Goal: Task Accomplishment & Management: Manage account settings

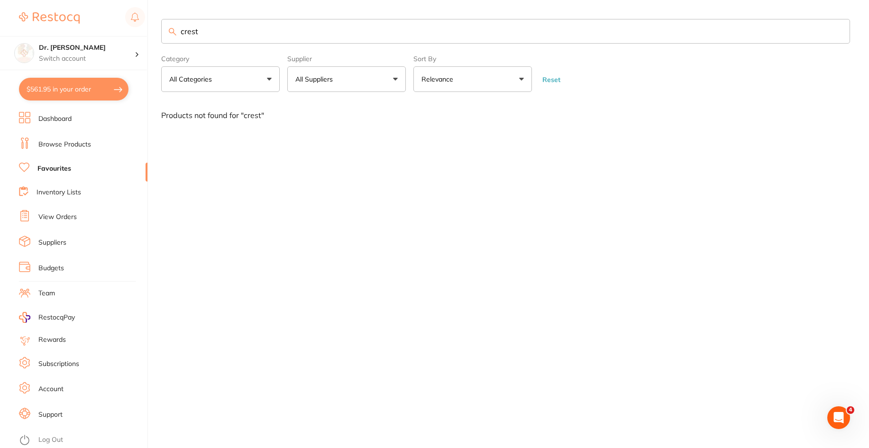
click at [56, 166] on link "Favourites" at bounding box center [54, 168] width 34 height 9
click at [57, 100] on button "$561.95 in your order" at bounding box center [73, 89] width 109 height 23
checkbox input "true"
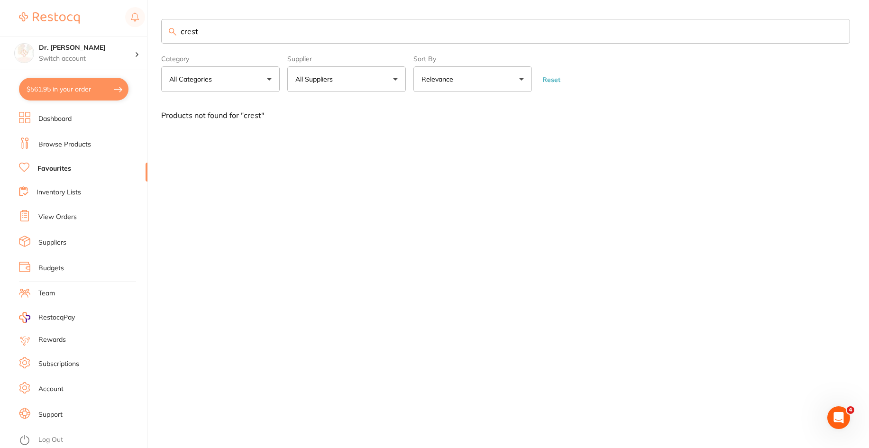
checkbox input "true"
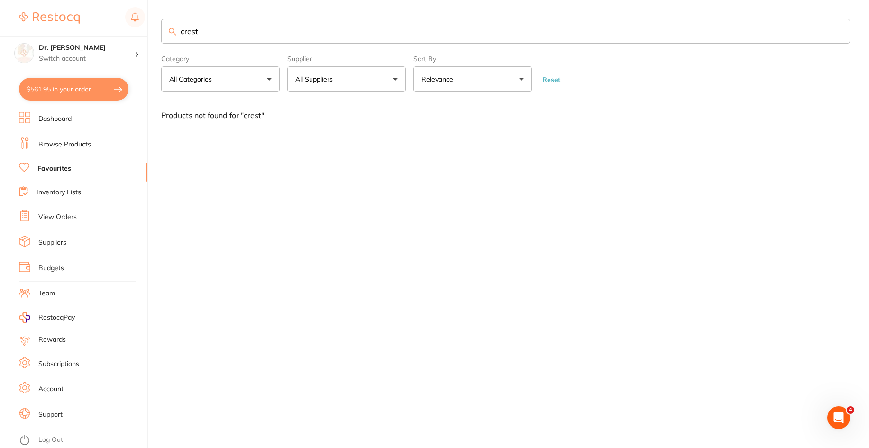
checkbox input "true"
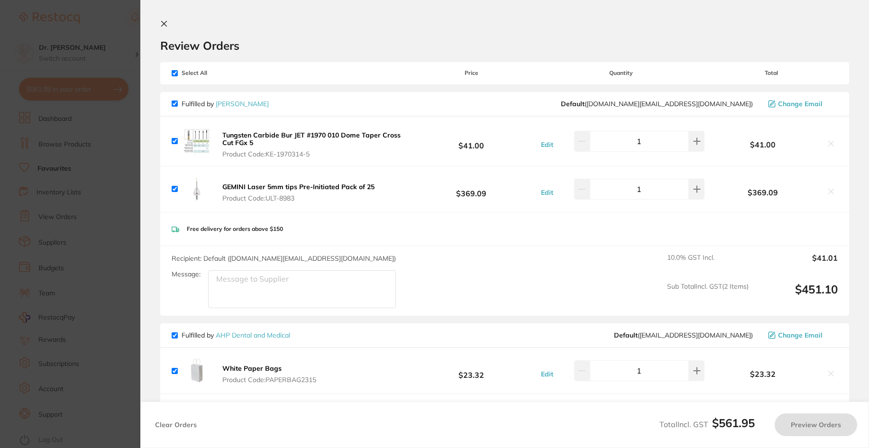
click at [57, 93] on section "Update RRP Set your pre negotiated price for this item. Item Agreed RRP (excl. …" at bounding box center [434, 224] width 869 height 448
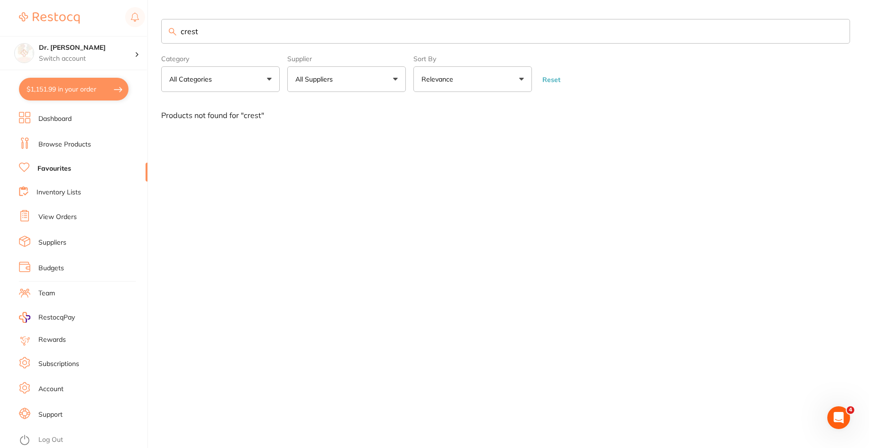
click at [57, 93] on button "$1,151.99 in your order" at bounding box center [73, 89] width 109 height 23
checkbox input "true"
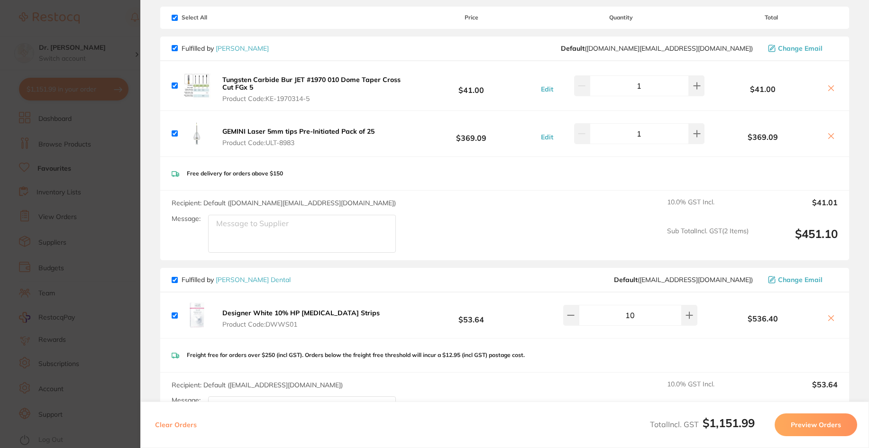
scroll to position [142, 0]
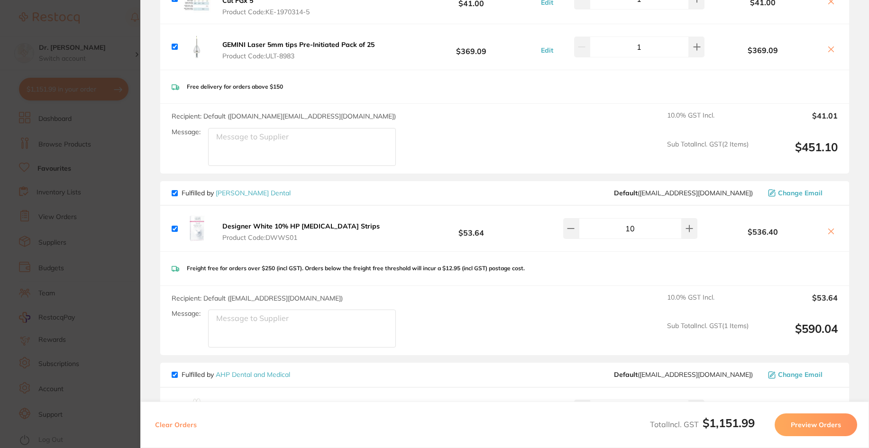
click at [258, 223] on b "Designer White 10% HP [MEDICAL_DATA] Strips" at bounding box center [300, 226] width 157 height 9
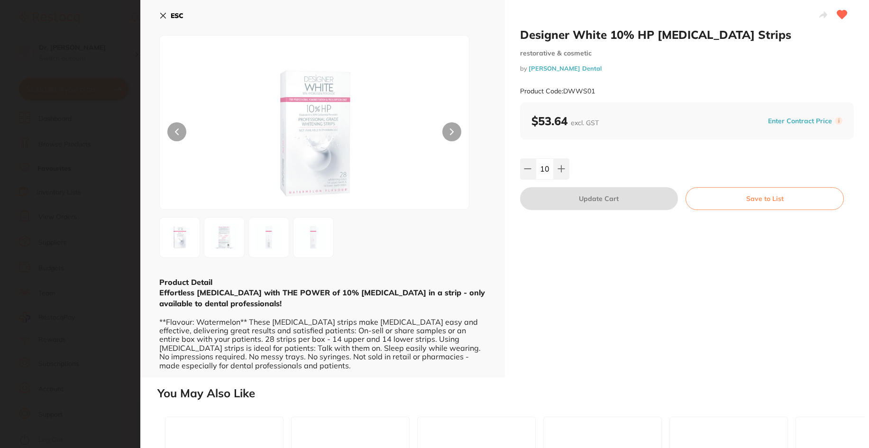
scroll to position [0, 0]
click at [165, 15] on icon at bounding box center [163, 16] width 8 height 8
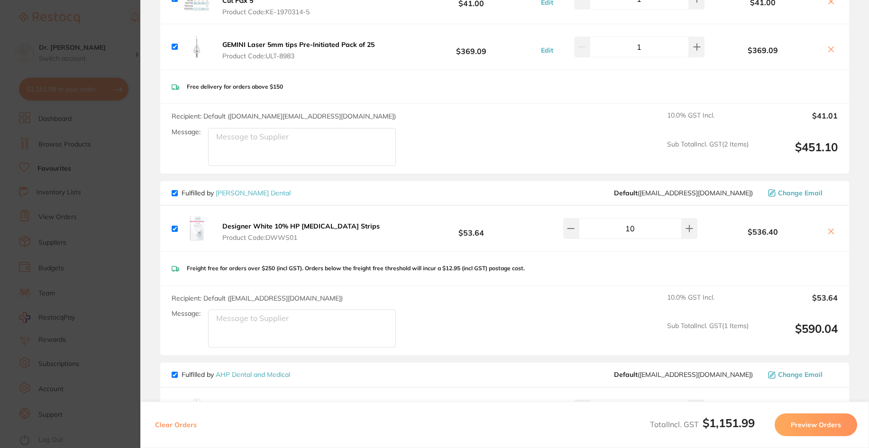
click at [245, 227] on b "Designer White 10% HP [MEDICAL_DATA] Strips" at bounding box center [300, 226] width 157 height 9
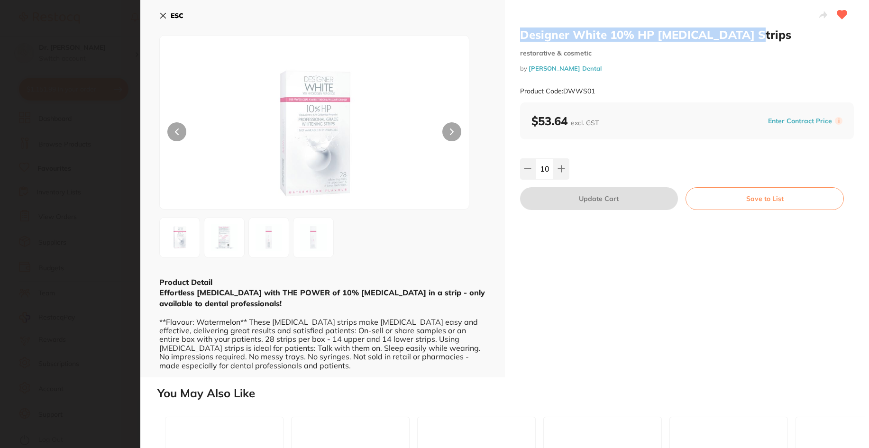
drag, startPoint x: 520, startPoint y: 33, endPoint x: 788, endPoint y: 34, distance: 268.3
click at [788, 34] on h2 "Designer White 10% HP [MEDICAL_DATA] Strips" at bounding box center [687, 34] width 334 height 14
click at [158, 13] on div "ESC Product Detail Effortless [MEDICAL_DATA] with THE POWER of 10% [MEDICAL_DAT…" at bounding box center [322, 188] width 365 height 377
click at [162, 14] on icon at bounding box center [163, 15] width 5 height 5
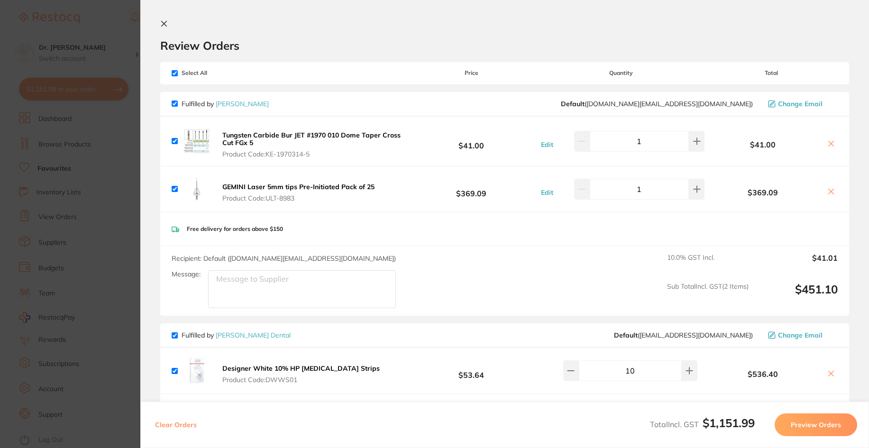
click at [165, 24] on icon at bounding box center [164, 24] width 8 height 8
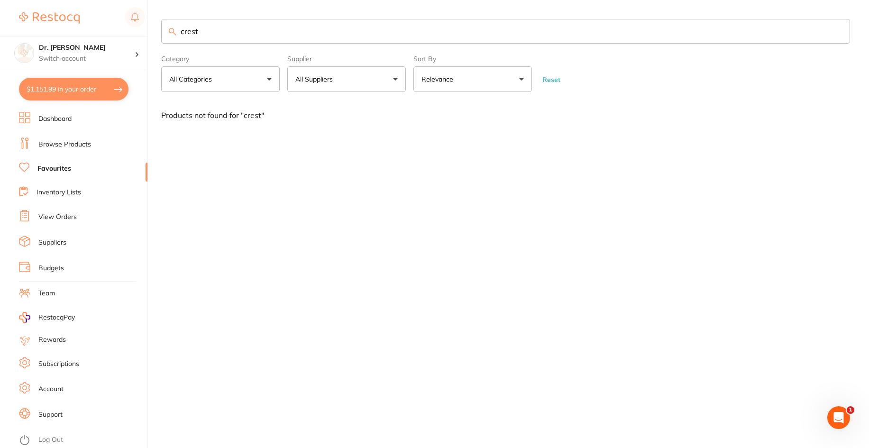
click at [70, 216] on link "View Orders" at bounding box center [57, 216] width 38 height 9
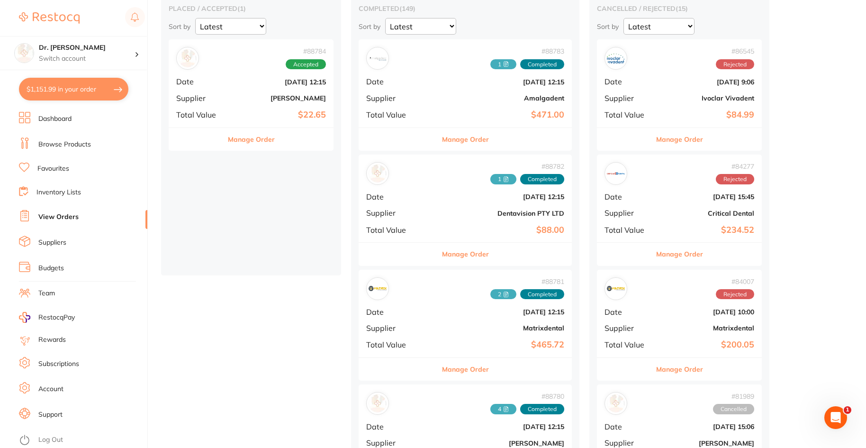
scroll to position [190, 0]
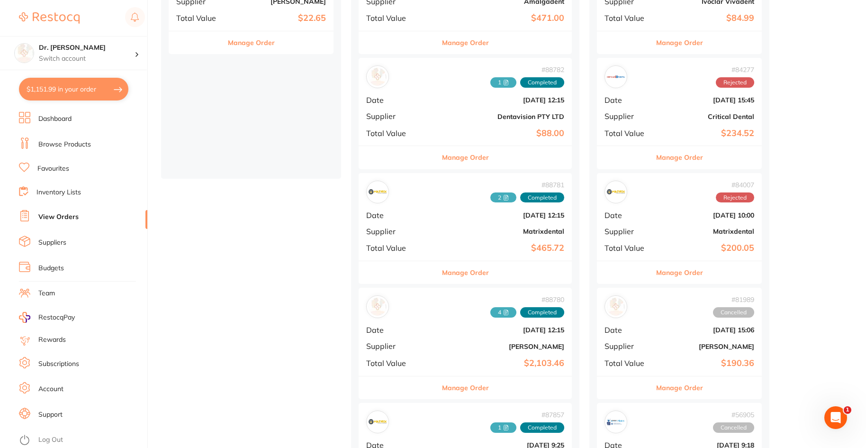
click at [450, 342] on div "# 88780 4 Completed Date [DATE] 12:15 Supplier [PERSON_NAME] Total Value $2,103…" at bounding box center [465, 332] width 213 height 88
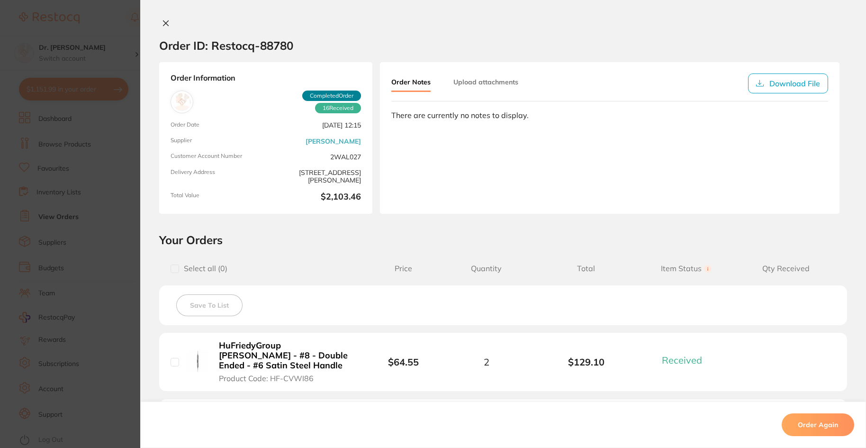
click at [164, 21] on icon at bounding box center [166, 23] width 5 height 5
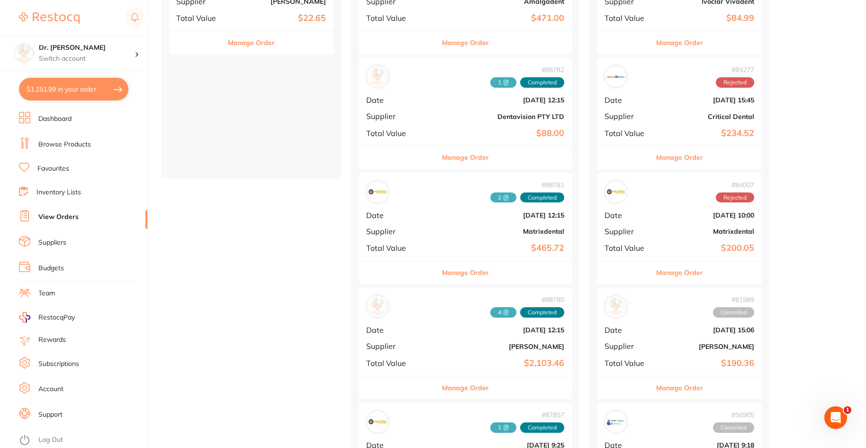
click at [444, 212] on b "[DATE] 12:15" at bounding box center [501, 215] width 127 height 8
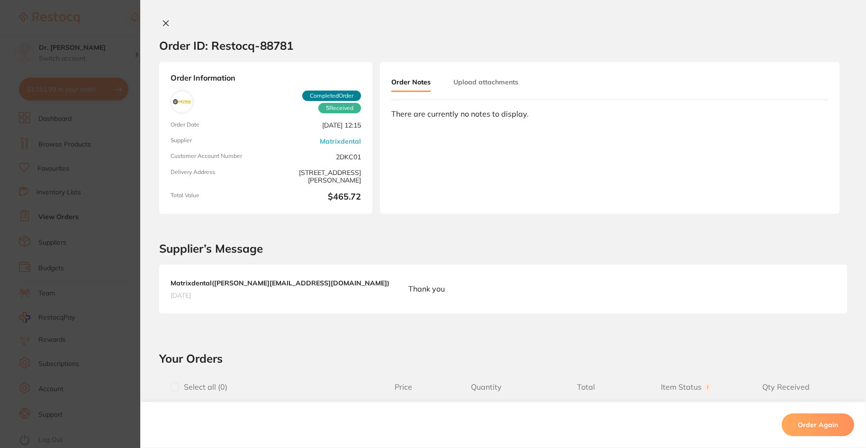
click at [166, 25] on icon at bounding box center [166, 23] width 8 height 8
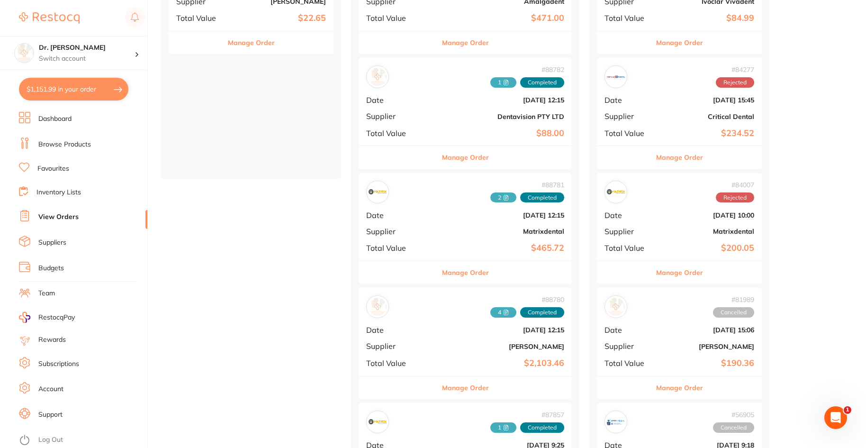
click at [451, 365] on b "$2,103.46" at bounding box center [501, 363] width 127 height 10
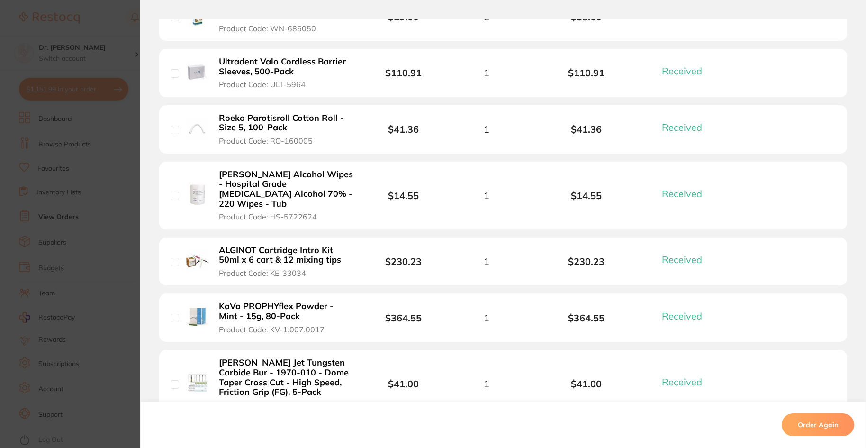
scroll to position [569, 0]
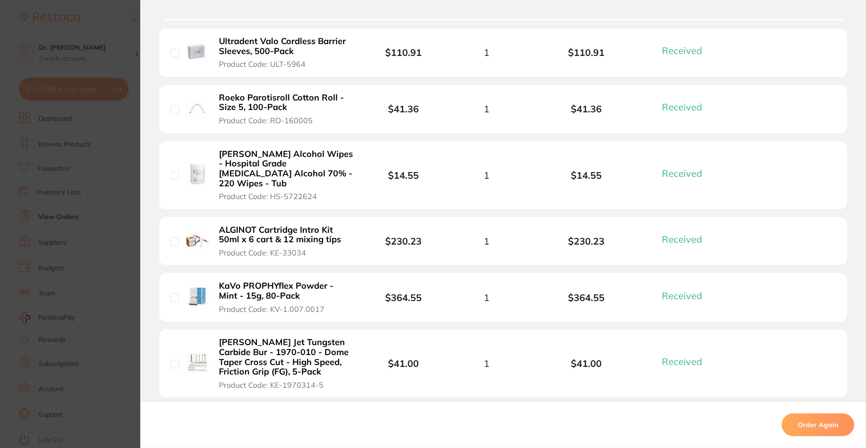
click at [104, 92] on section "Order ID: Restocq- 88780 Order Information 16 Received Completed Order Order Da…" at bounding box center [433, 224] width 866 height 448
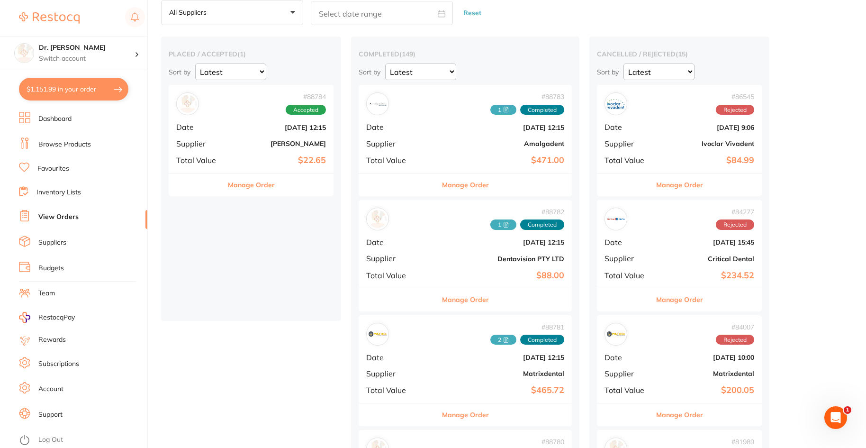
click at [61, 383] on li "Account" at bounding box center [83, 389] width 128 height 14
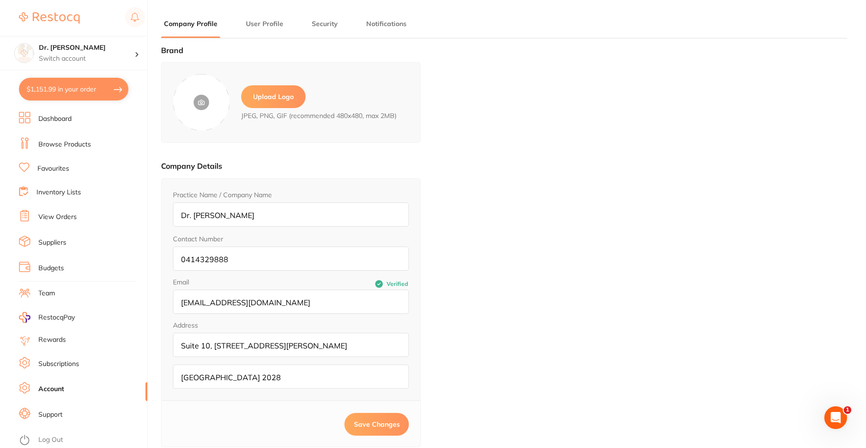
type input "[GEOGRAPHIC_DATA]"
type input "[PERSON_NAME]"
type input "93633351"
type input "[EMAIL_ADDRESS][DOMAIN_NAME]"
click at [60, 415] on link "Support" at bounding box center [50, 414] width 24 height 9
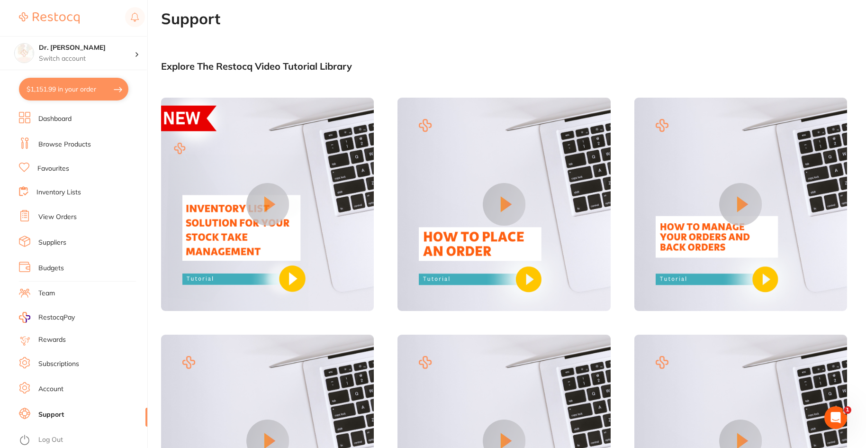
click at [64, 240] on link "Suppliers" at bounding box center [52, 242] width 28 height 9
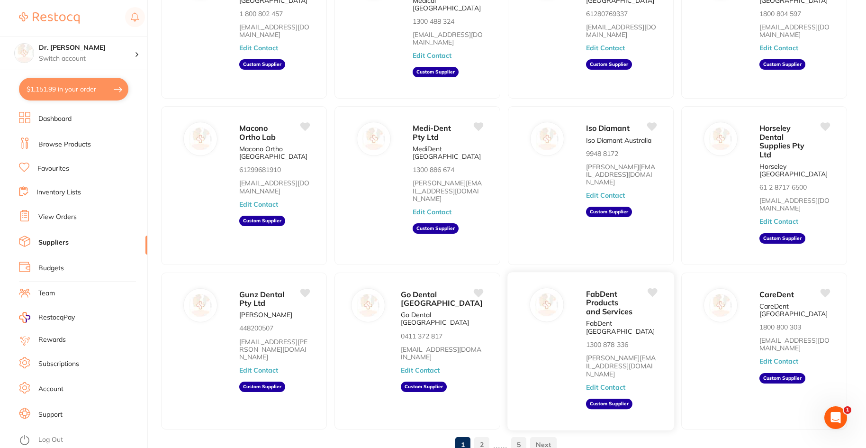
scroll to position [137, 0]
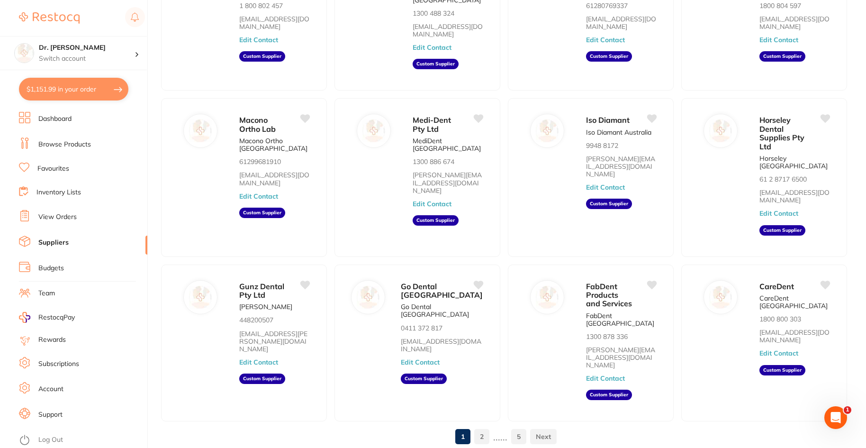
click at [482, 427] on link "2" at bounding box center [481, 436] width 15 height 19
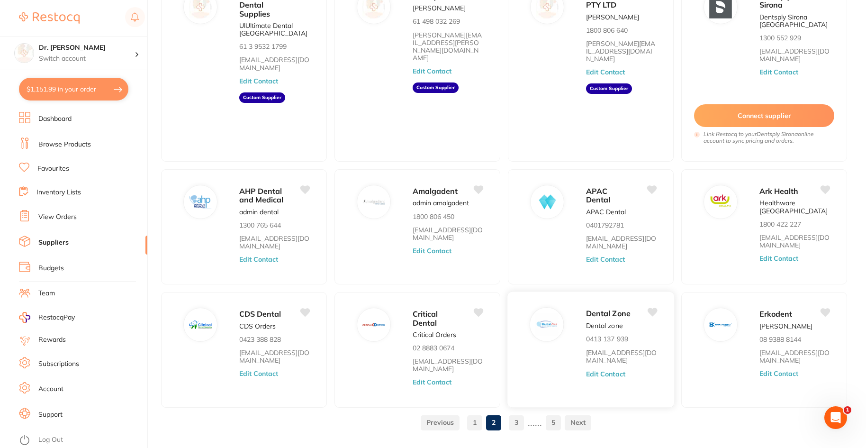
scroll to position [129, 0]
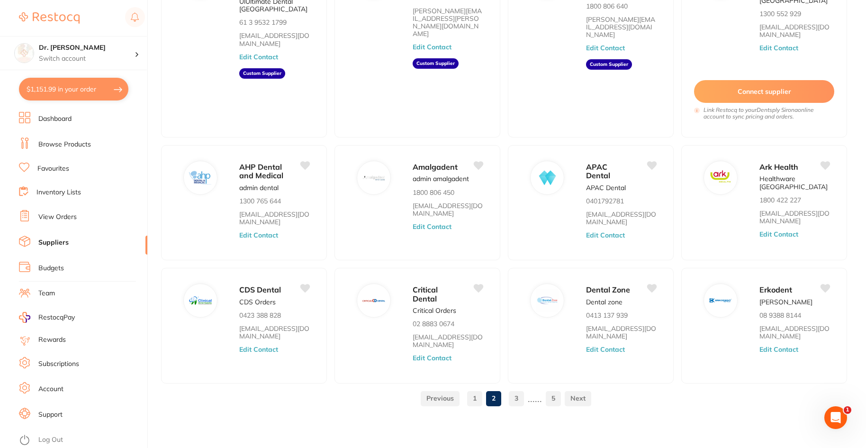
click at [514, 397] on link "3" at bounding box center [516, 398] width 15 height 19
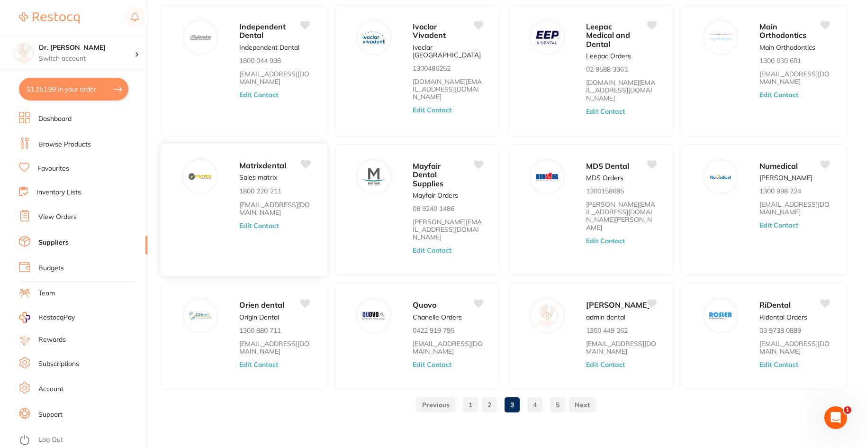
click at [195, 171] on img at bounding box center [200, 176] width 23 height 23
click at [254, 161] on span "Matrixdental" at bounding box center [262, 165] width 47 height 9
click at [257, 222] on button "Edit Contact" at bounding box center [258, 226] width 39 height 8
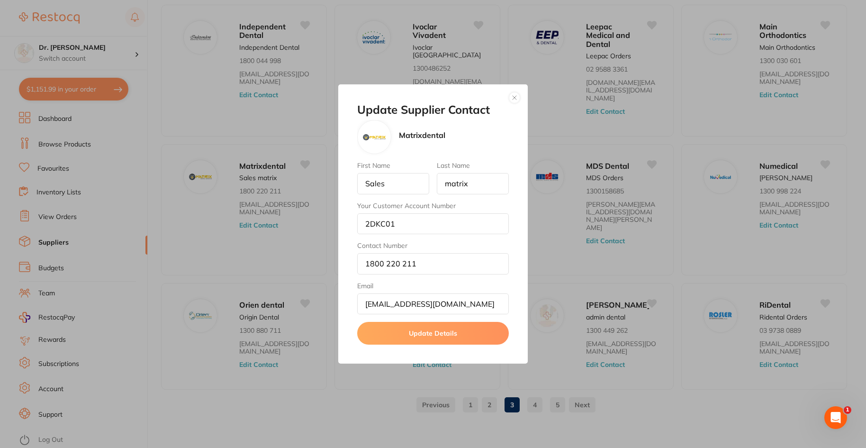
click at [512, 99] on button "button" at bounding box center [514, 97] width 11 height 11
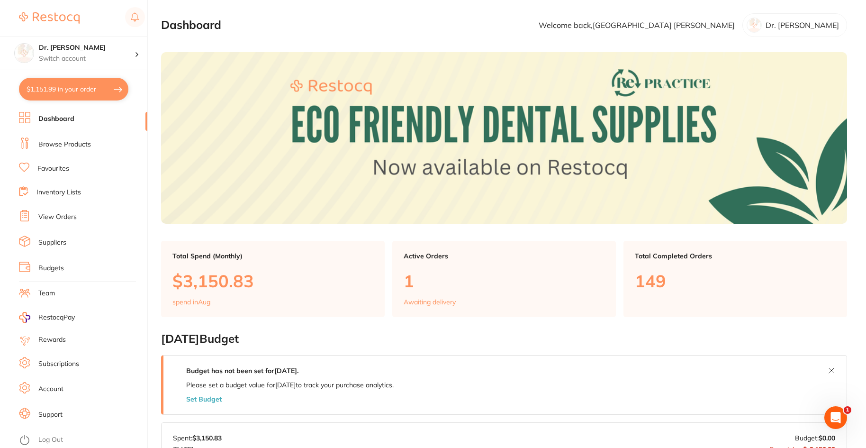
click at [61, 91] on button "$1,151.99 in your order" at bounding box center [73, 89] width 109 height 23
checkbox input "true"
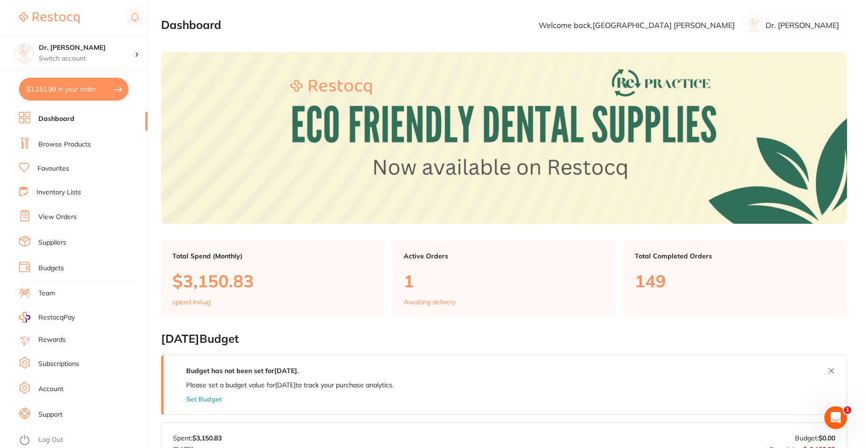
checkbox input "true"
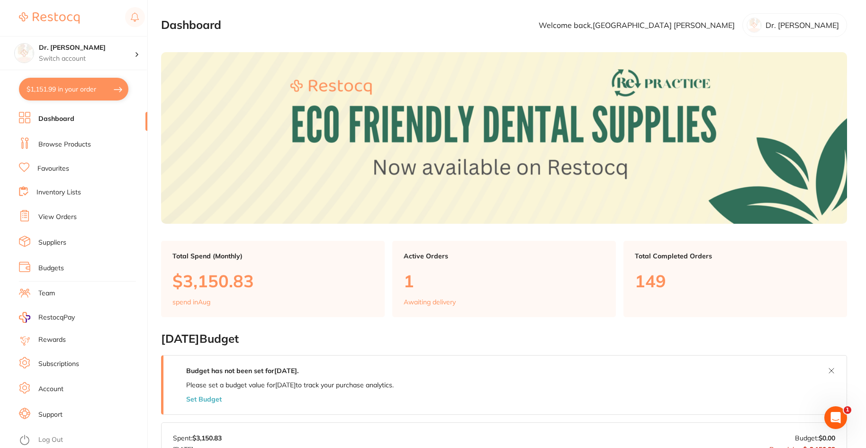
checkbox input "true"
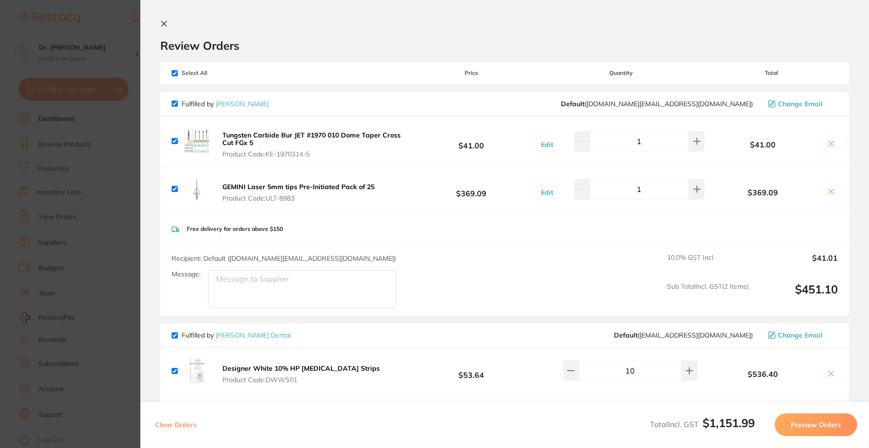
drag, startPoint x: 222, startPoint y: 367, endPoint x: 337, endPoint y: 368, distance: 115.7
click at [337, 368] on button "Designer White 10% HP [MEDICAL_DATA] Strips Product Code: DWWS01" at bounding box center [300, 374] width 163 height 20
